Goal: Information Seeking & Learning: Understand process/instructions

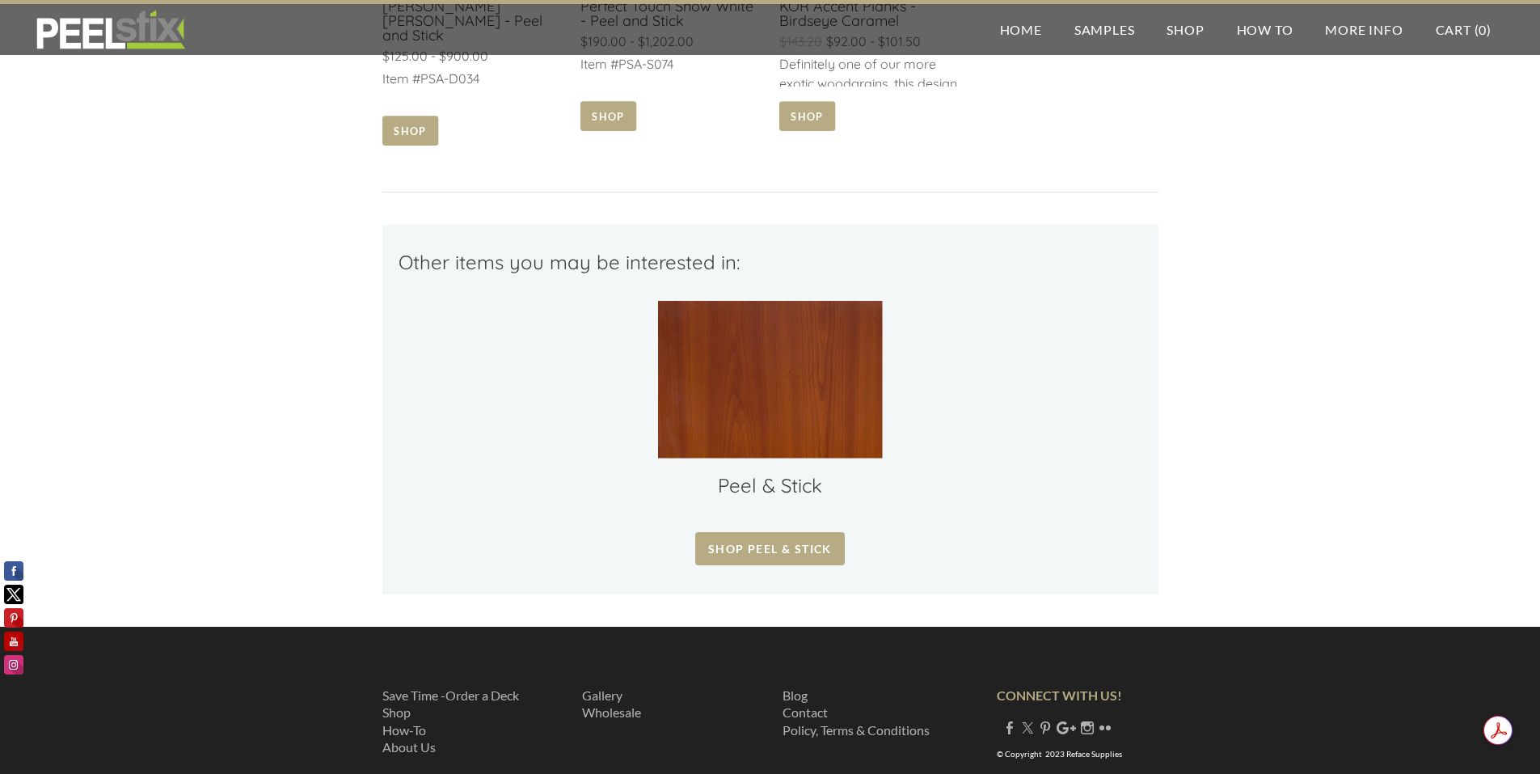
scroll to position [1174, 0]
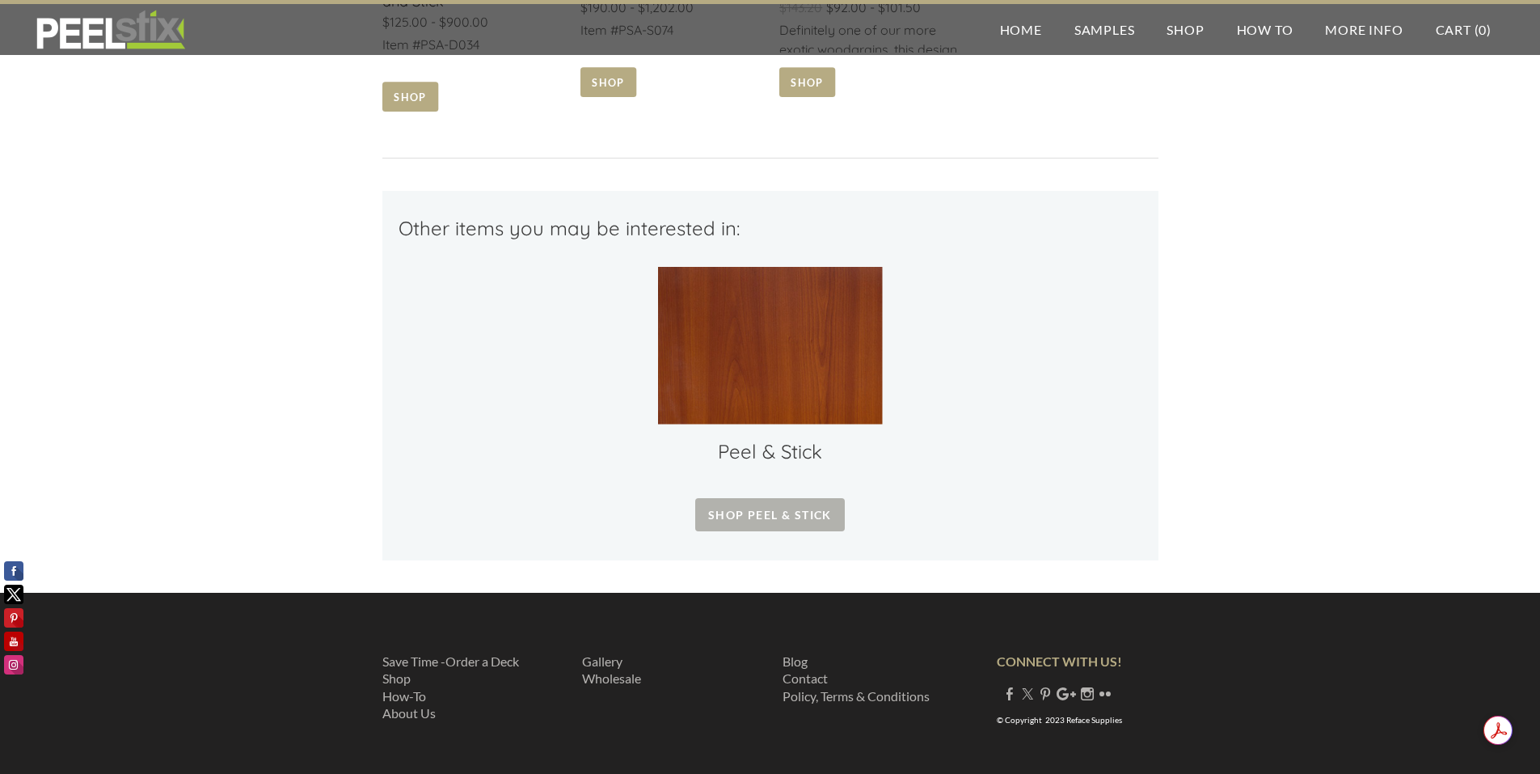
click at [765, 504] on span "Shop Peel & Stick" at bounding box center [770, 514] width 150 height 33
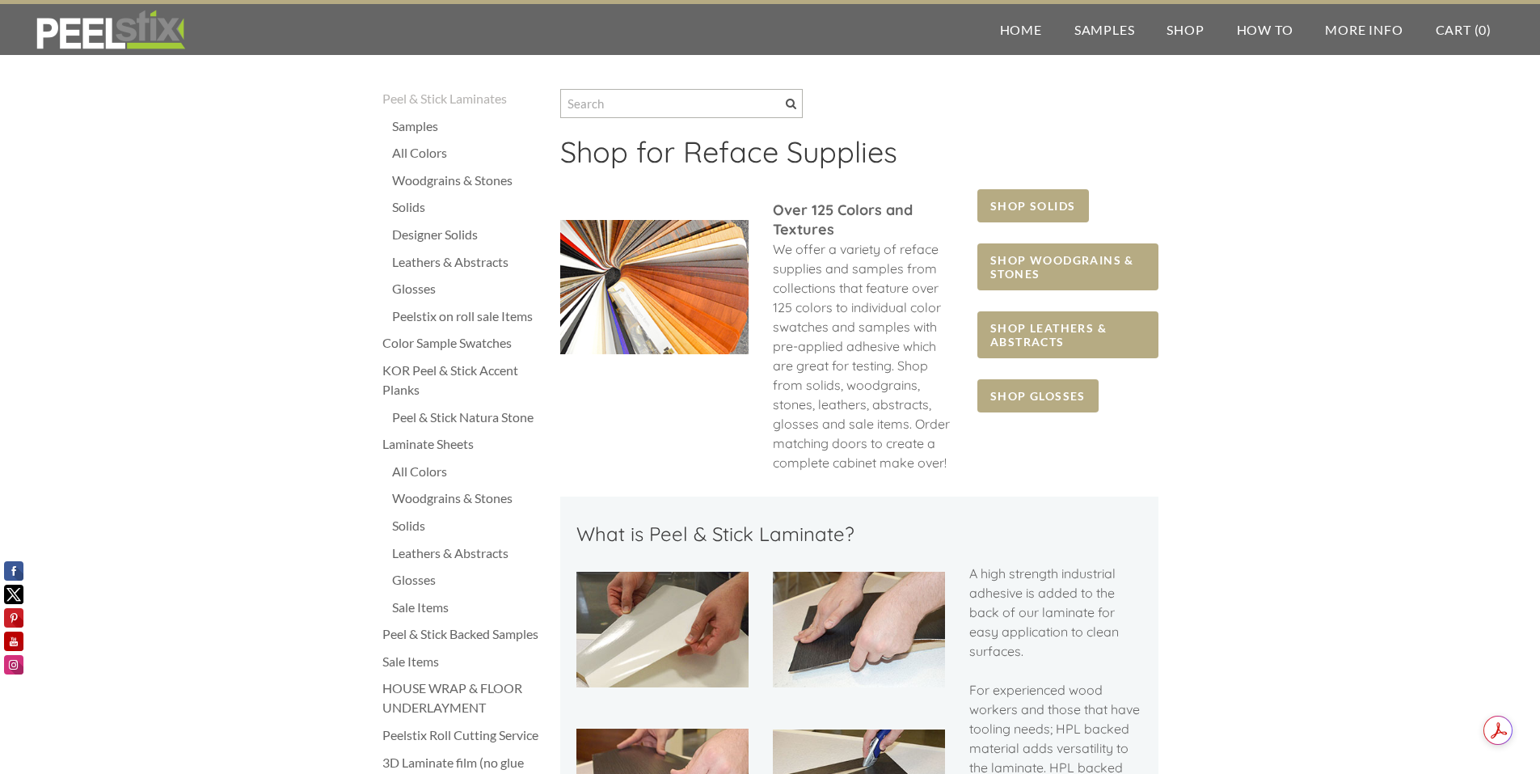
click at [462, 186] on div "Woodgrains & Stones" at bounding box center [468, 180] width 152 height 19
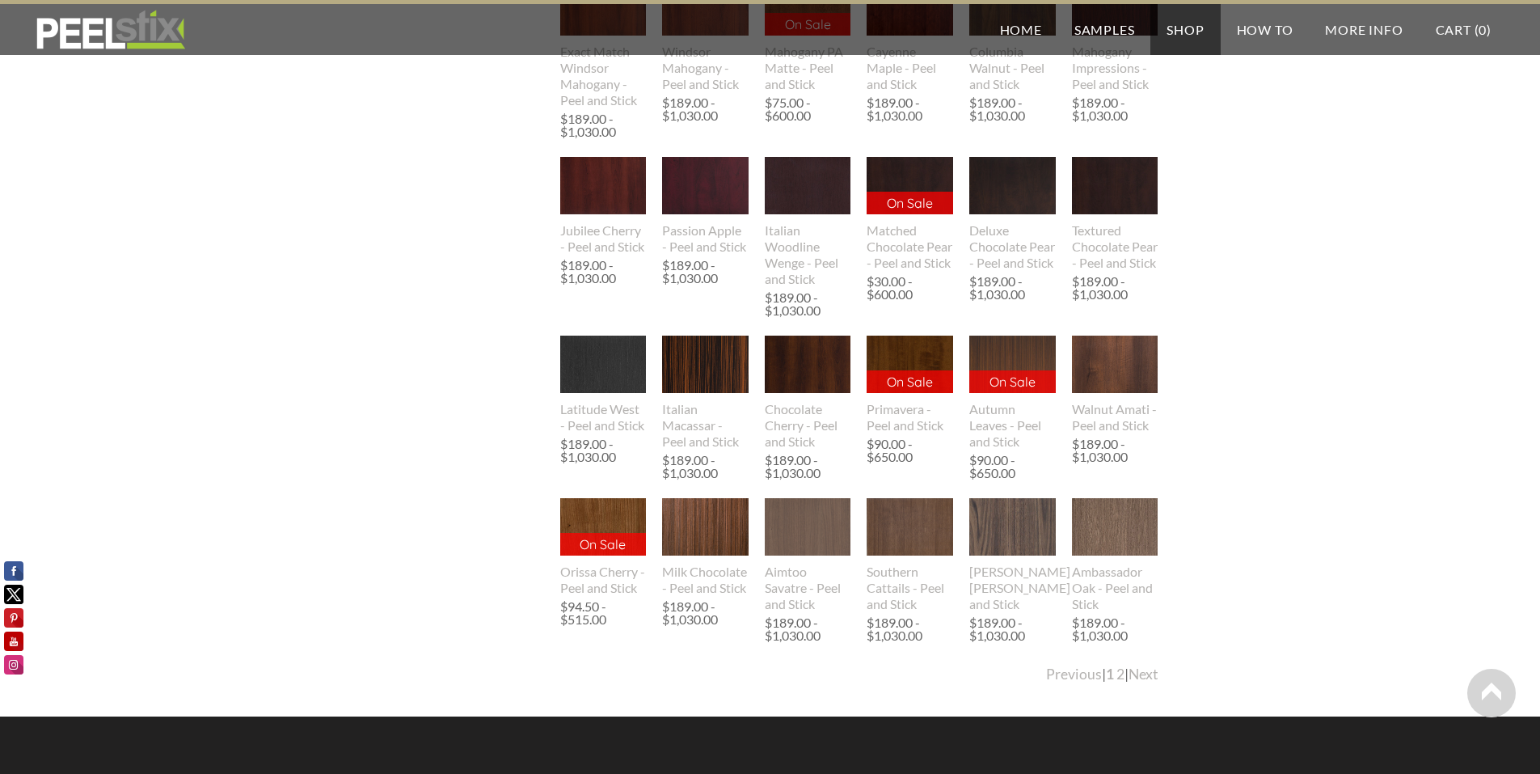
scroll to position [1617, 0]
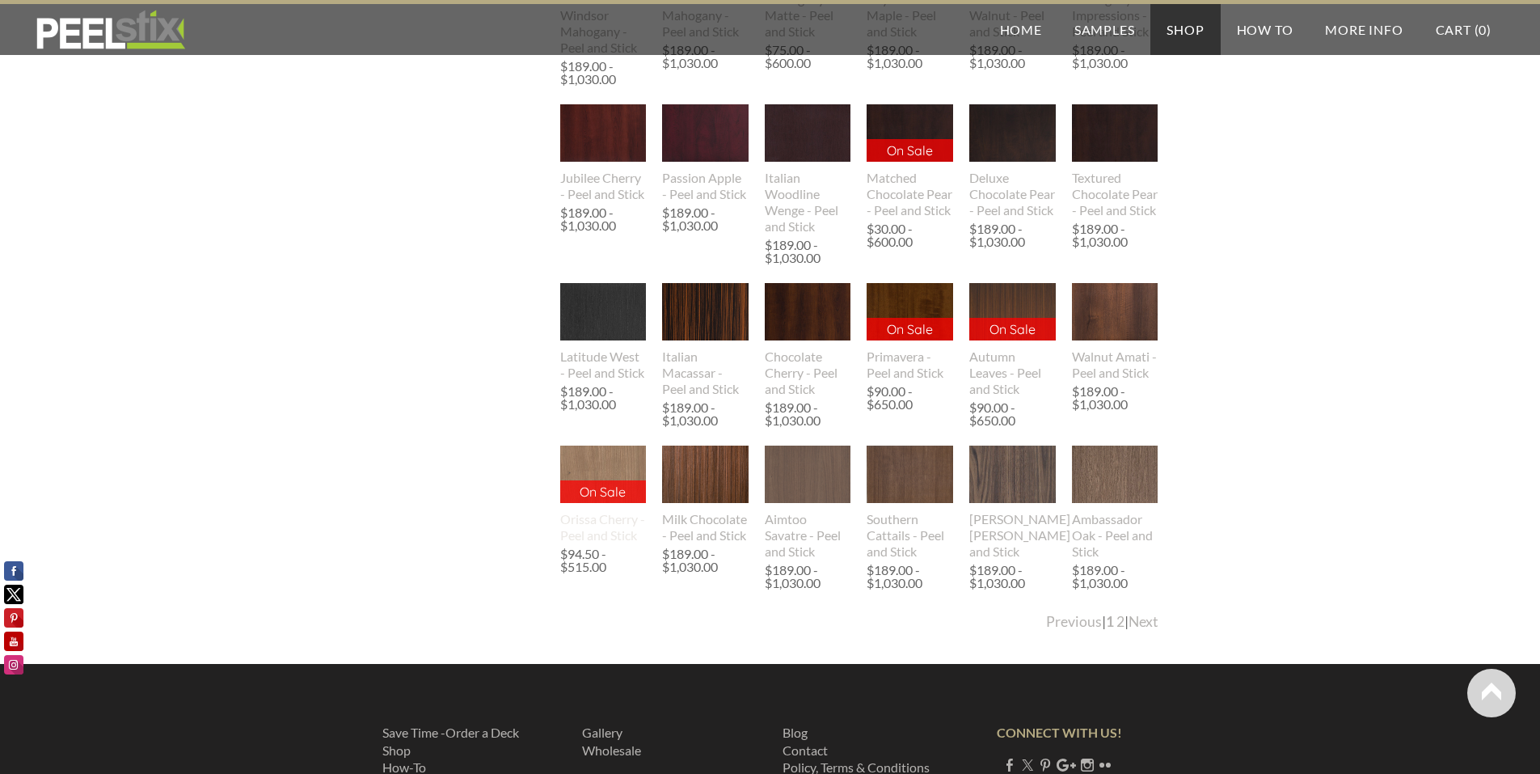
click at [584, 495] on img at bounding box center [602, 473] width 87 height 57
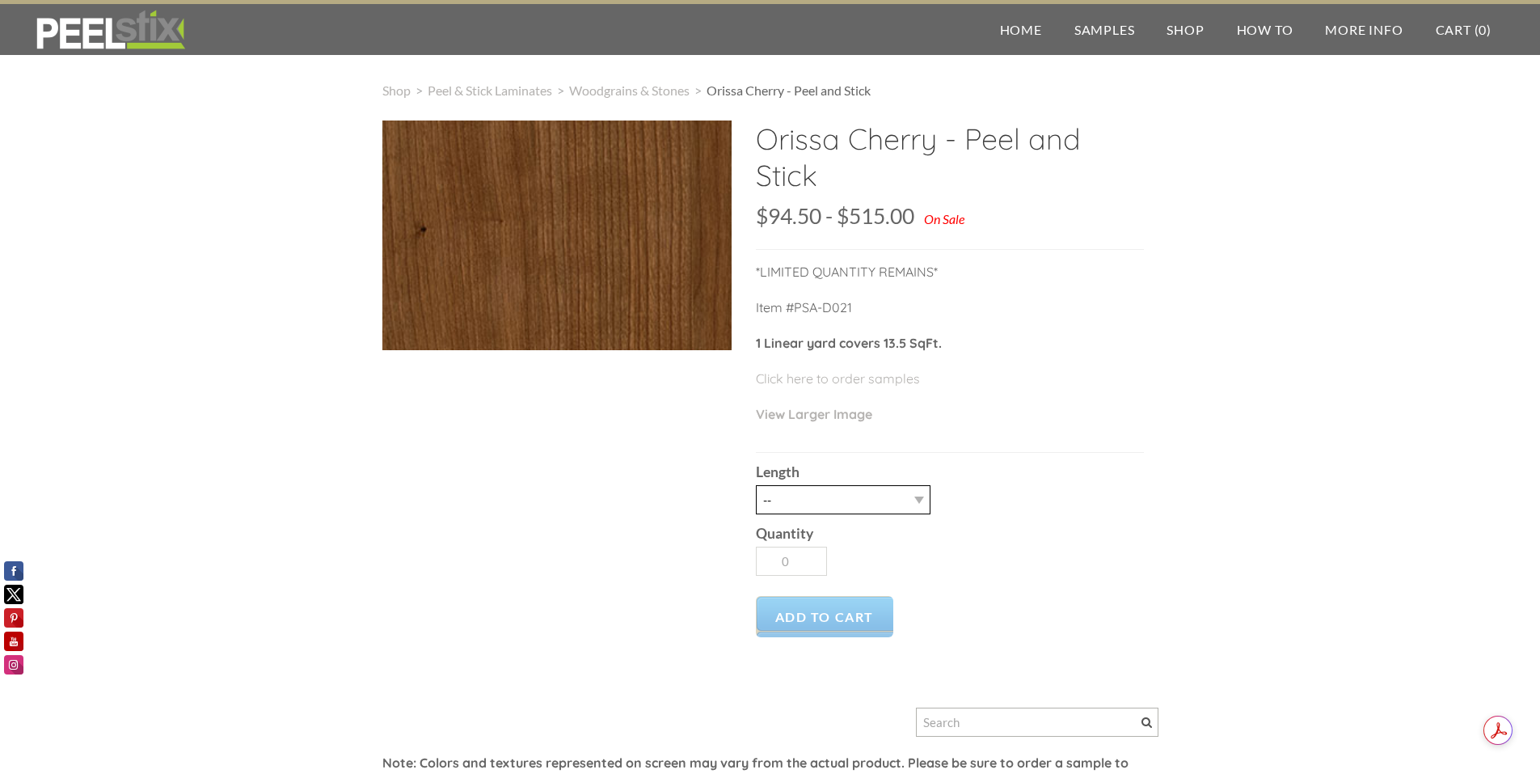
click at [921, 504] on select "-- 3LY 10LY 30LY" at bounding box center [843, 499] width 175 height 29
select select "10LY"
click at [756, 485] on select "-- 3LY 10LY 30LY" at bounding box center [843, 499] width 175 height 29
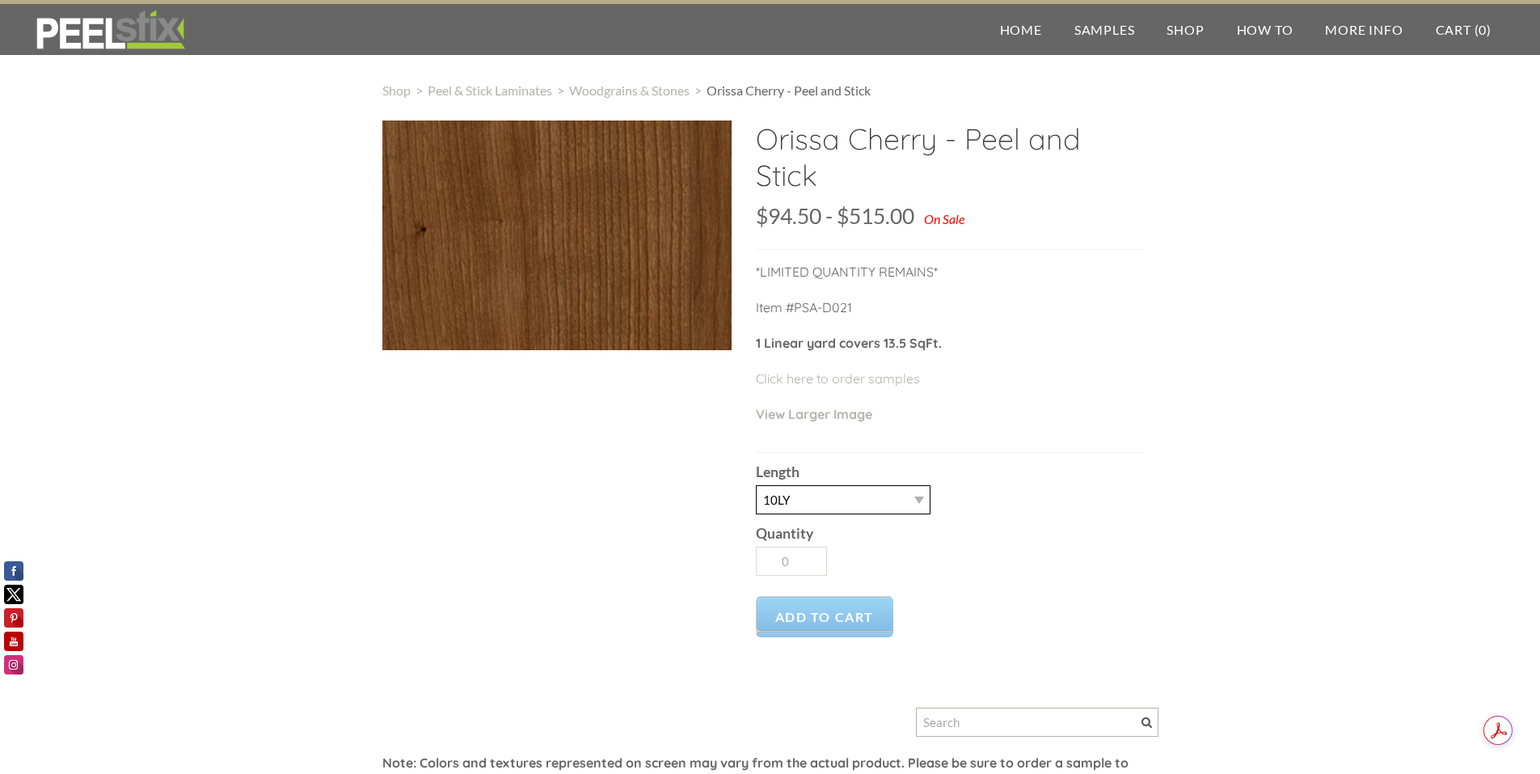
type input "1"
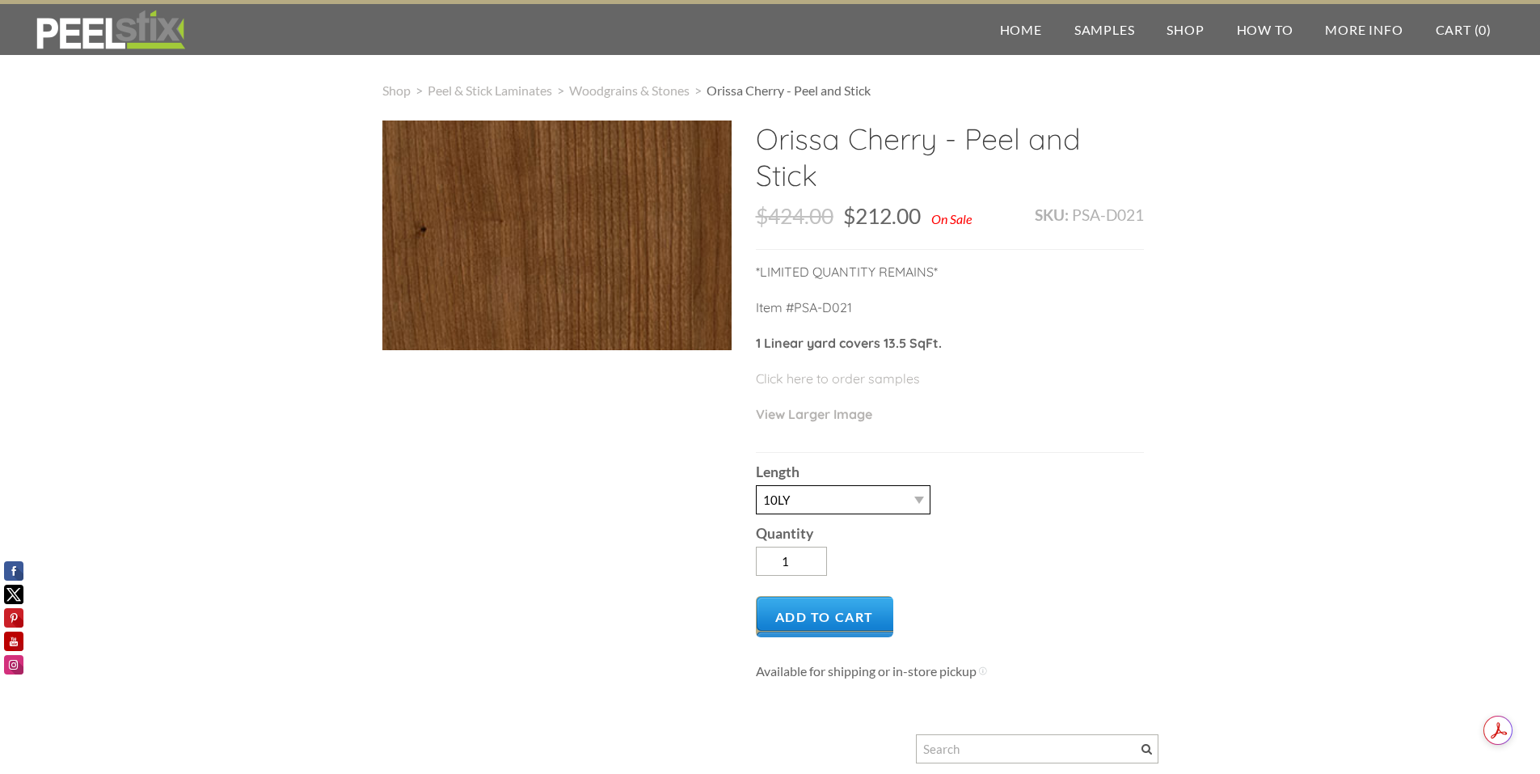
click at [923, 508] on select "-- 3LY 10LY 30LY" at bounding box center [843, 499] width 175 height 29
select select "3LY"
click at [756, 485] on select "-- 3LY 10LY 30LY" at bounding box center [843, 499] width 175 height 29
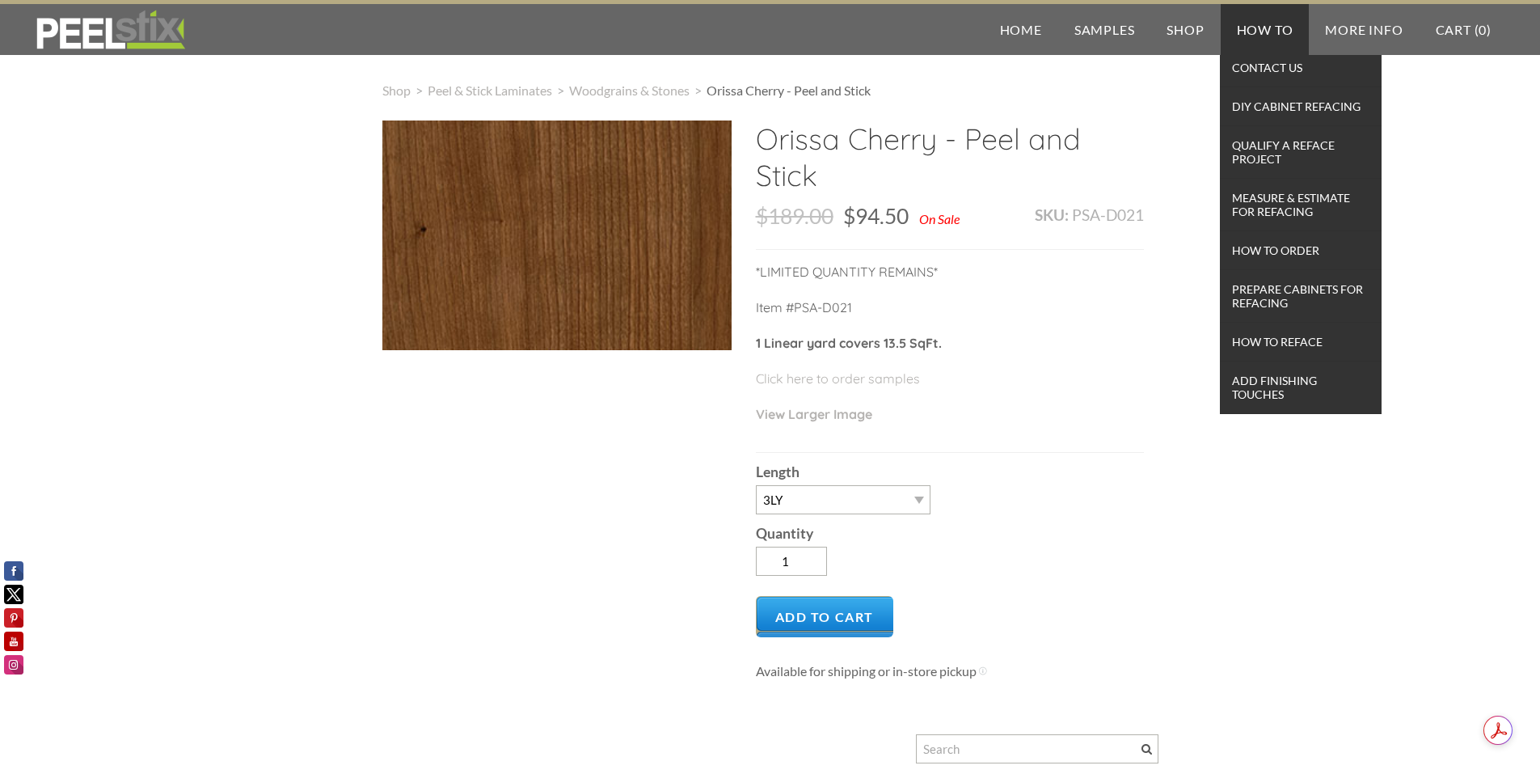
click at [1265, 38] on link "How To" at bounding box center [1265, 29] width 89 height 51
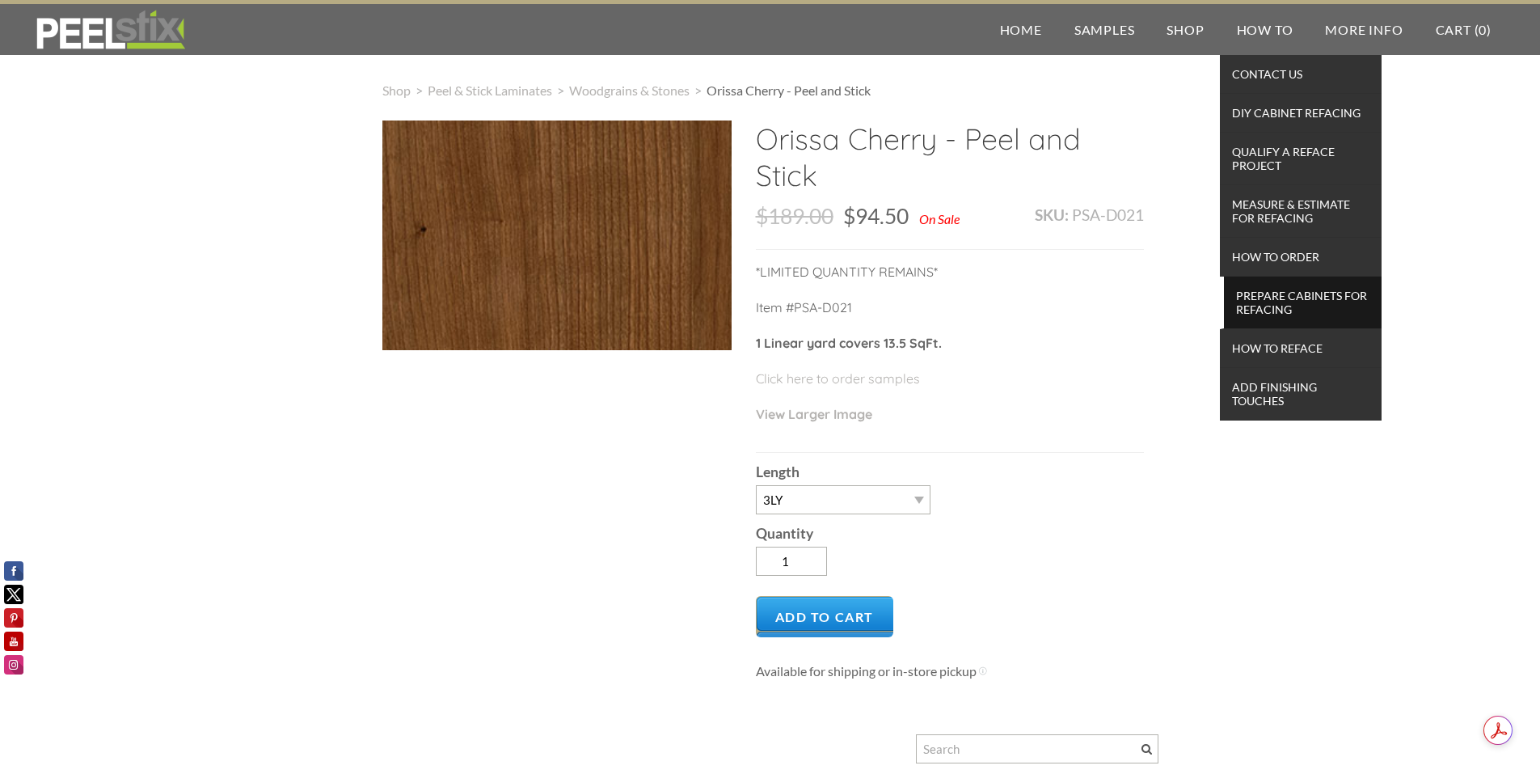
click at [1302, 307] on span "Prepare Cabinets for Refacing" at bounding box center [1303, 303] width 150 height 36
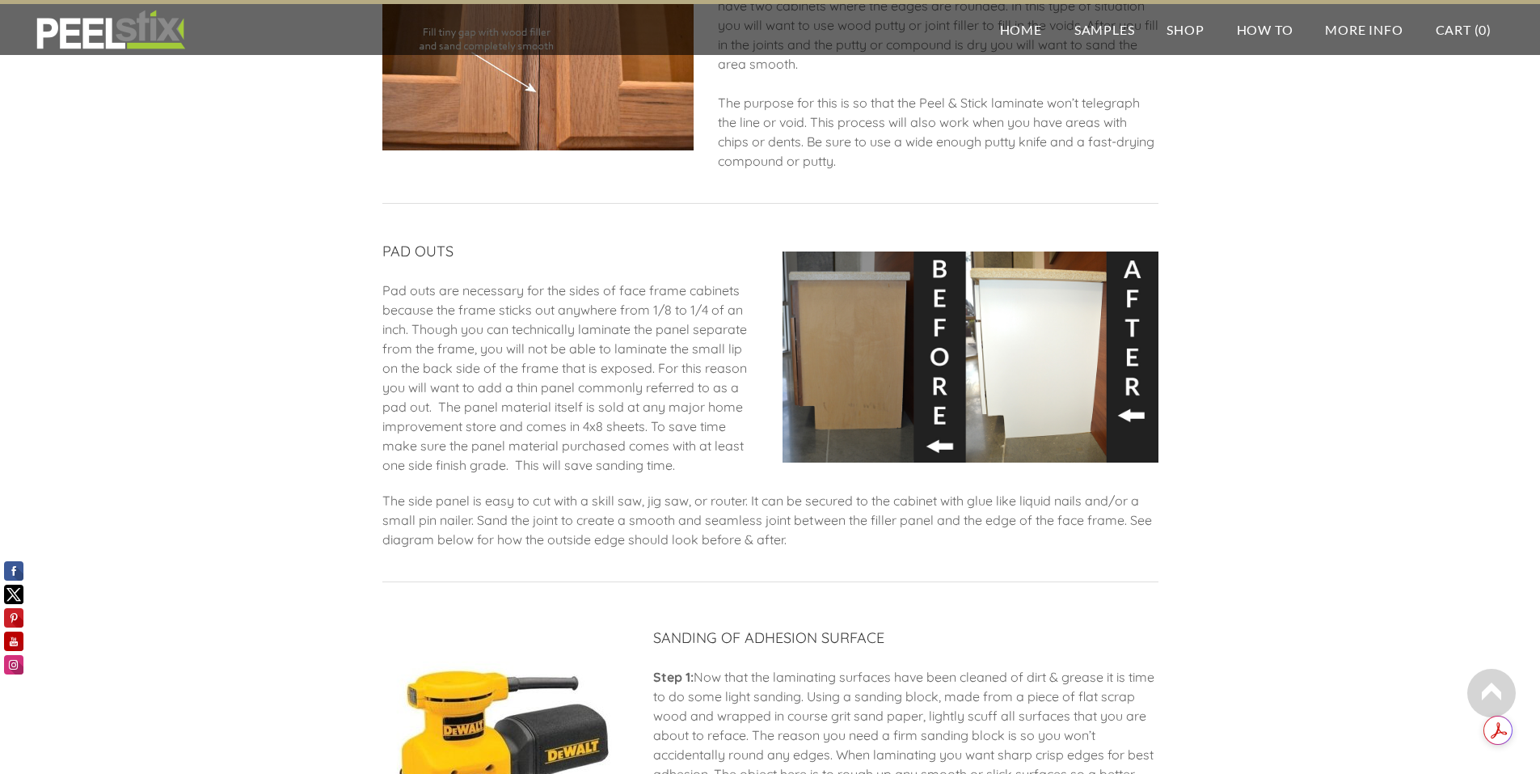
scroll to position [1132, 0]
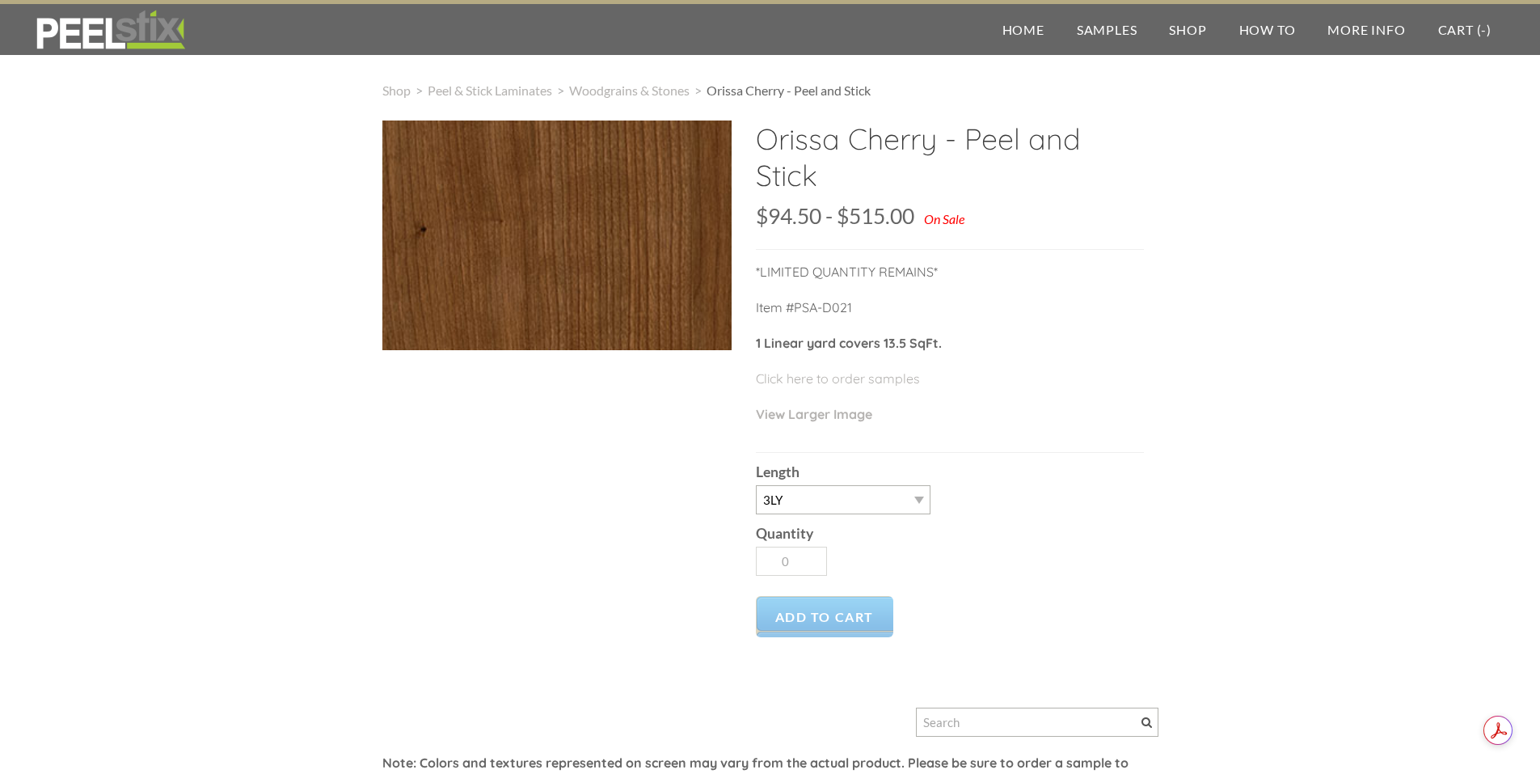
select select "3LY"
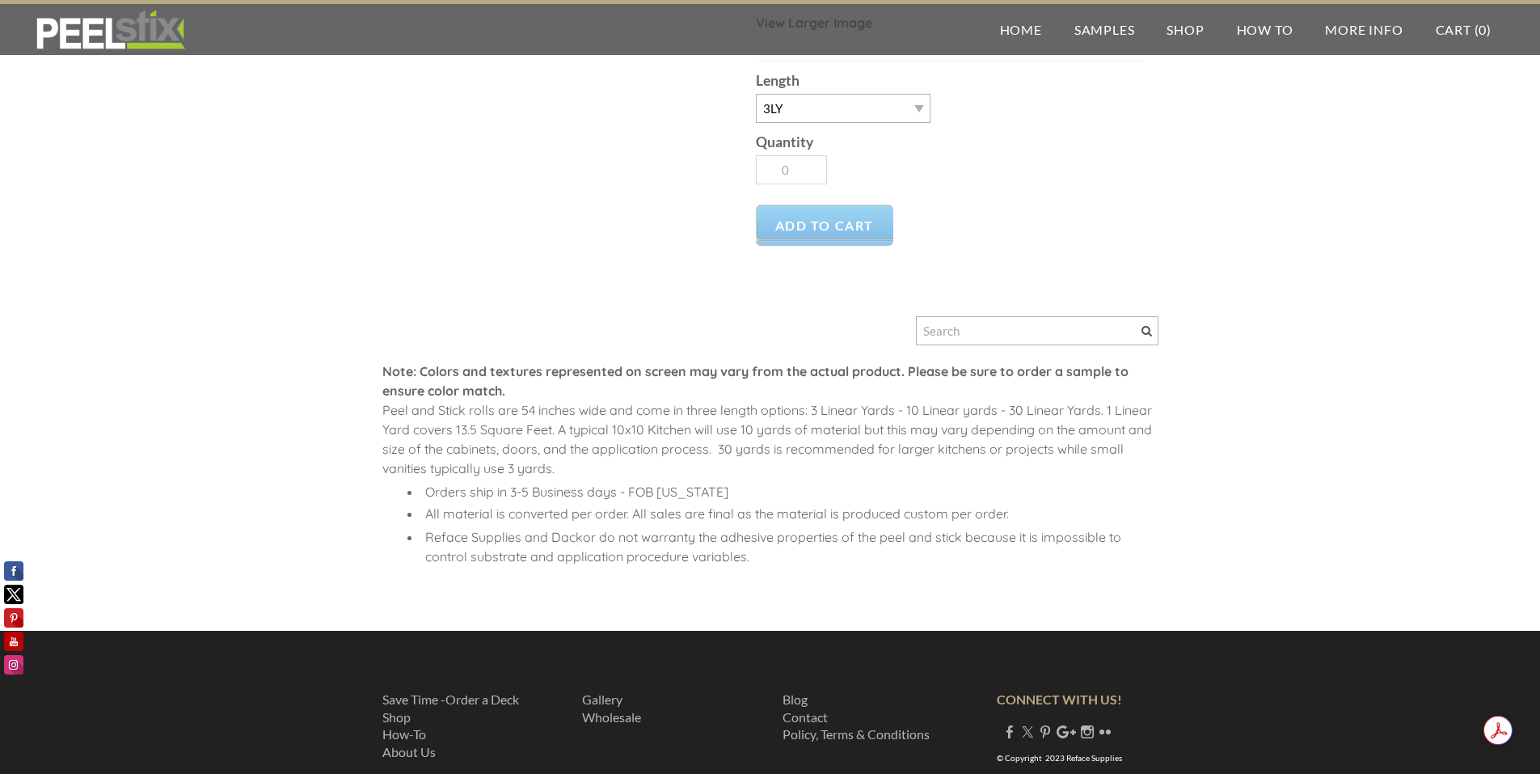
scroll to position [40, 0]
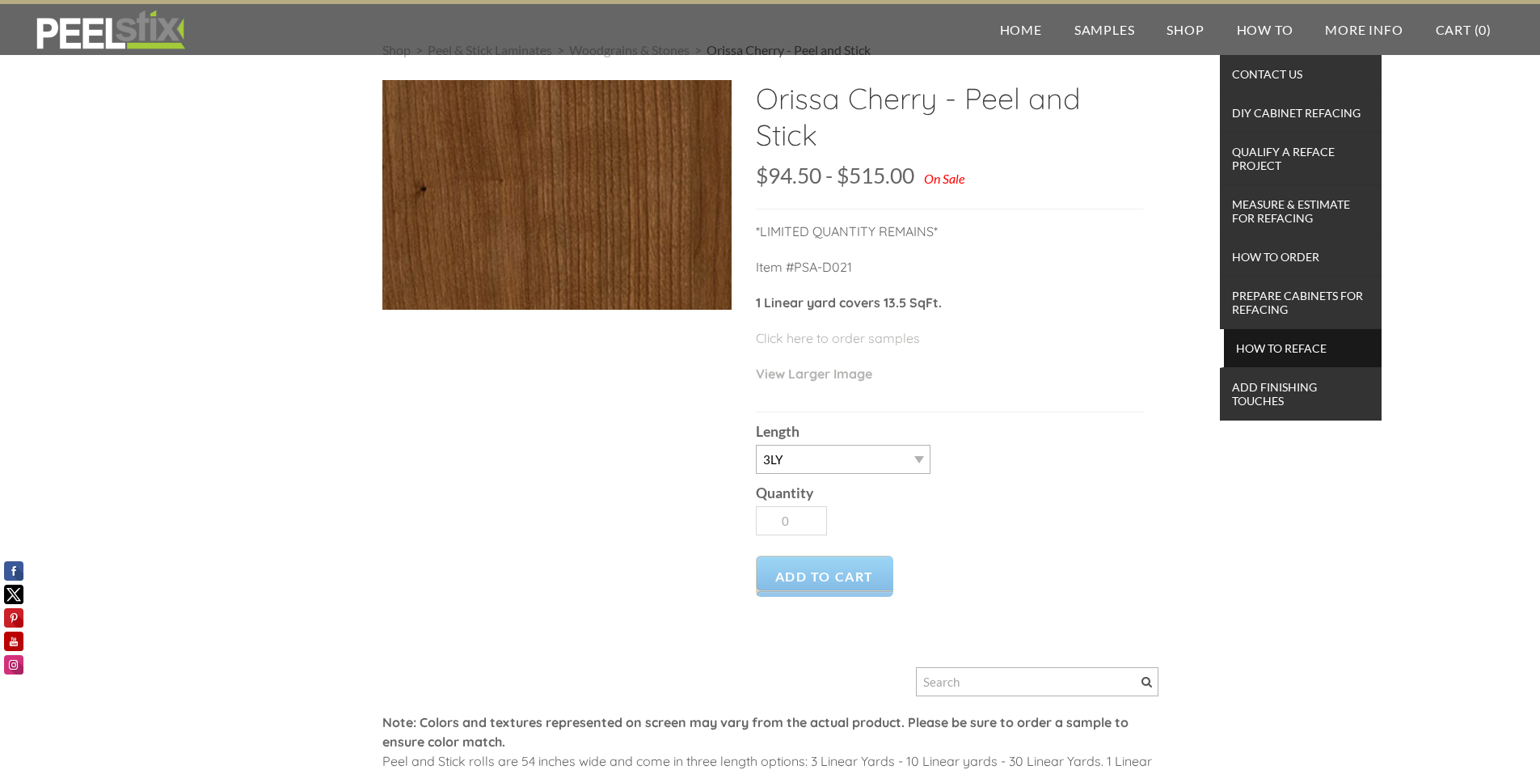
click at [1309, 346] on span "How To Reface" at bounding box center [1303, 348] width 150 height 22
